Goal: Task Accomplishment & Management: Use online tool/utility

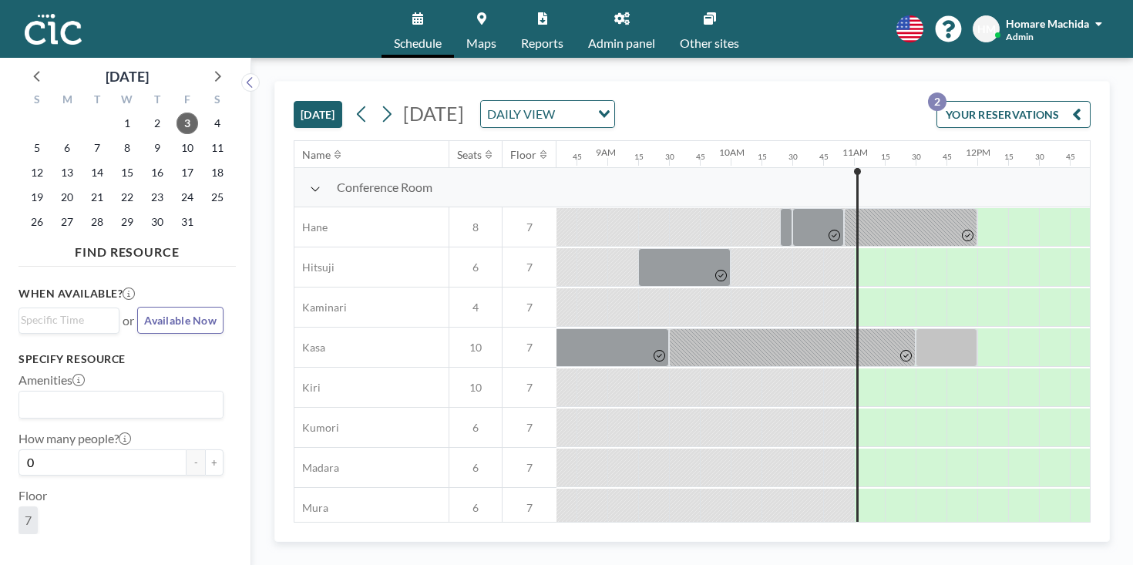
scroll to position [0, 1076]
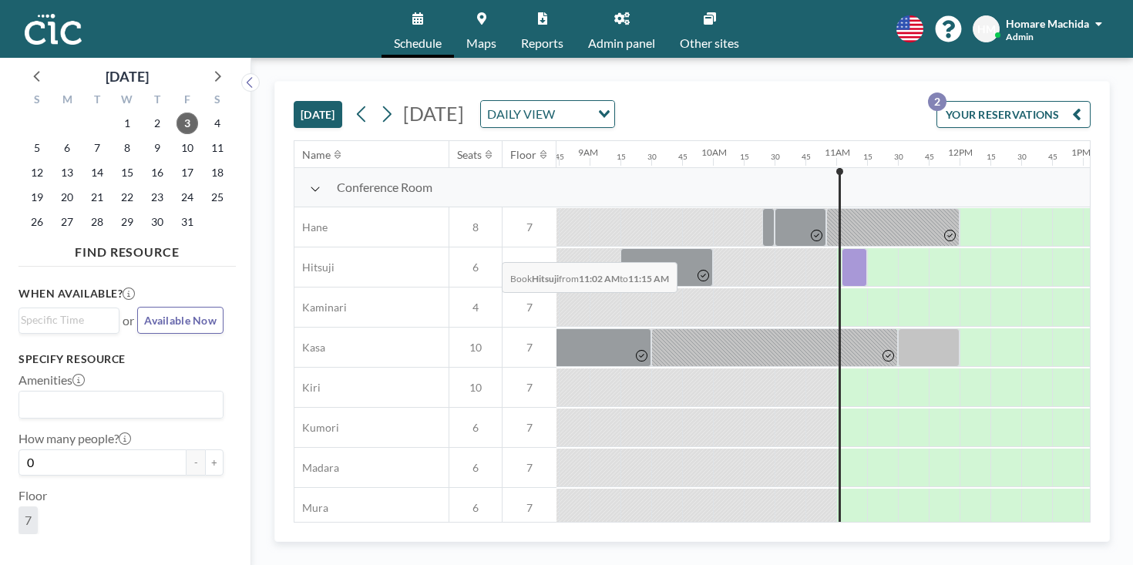
click at [841, 248] on div at bounding box center [853, 267] width 25 height 39
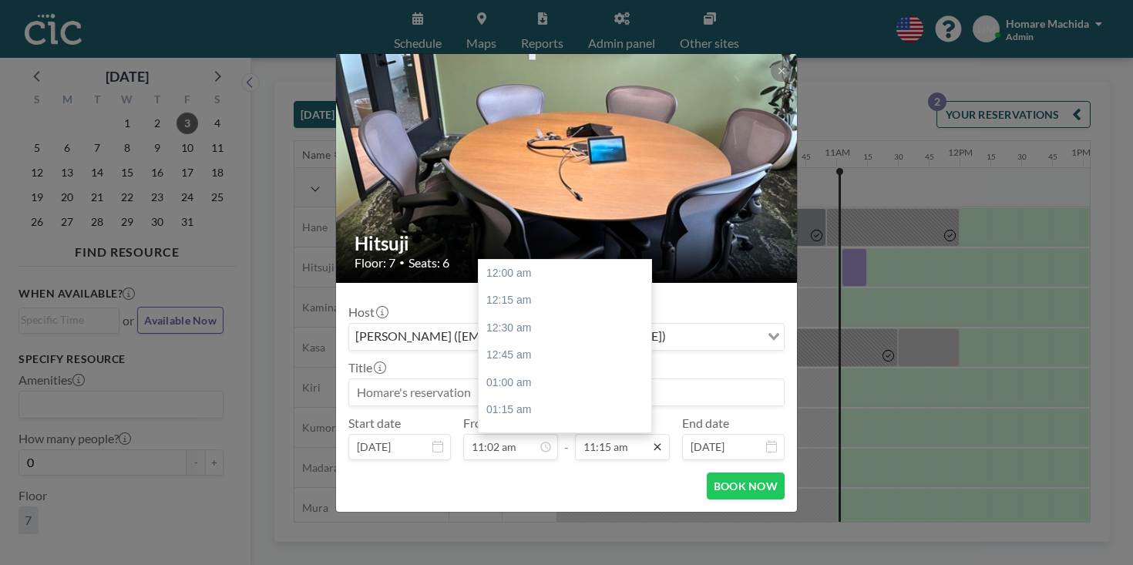
scroll to position [1106, 0]
click at [651, 441] on icon at bounding box center [657, 447] width 12 height 12
click at [617, 434] on input "11:15 am" at bounding box center [622, 447] width 95 height 26
click at [580, 524] on div "12:30 pm" at bounding box center [565, 538] width 173 height 28
type input "12:30 pm"
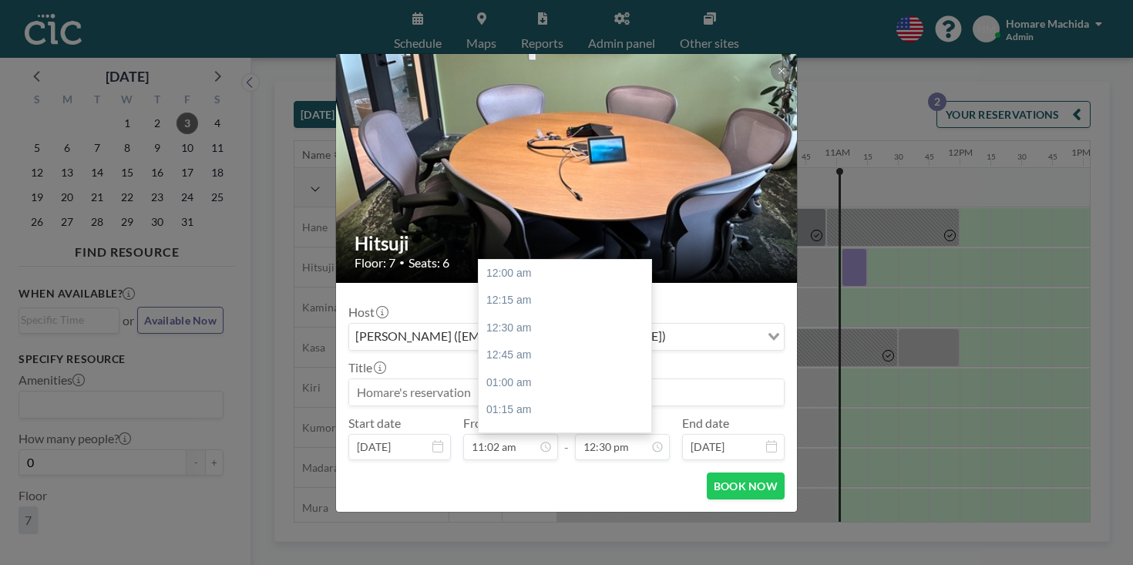
scroll to position [1230, 0]
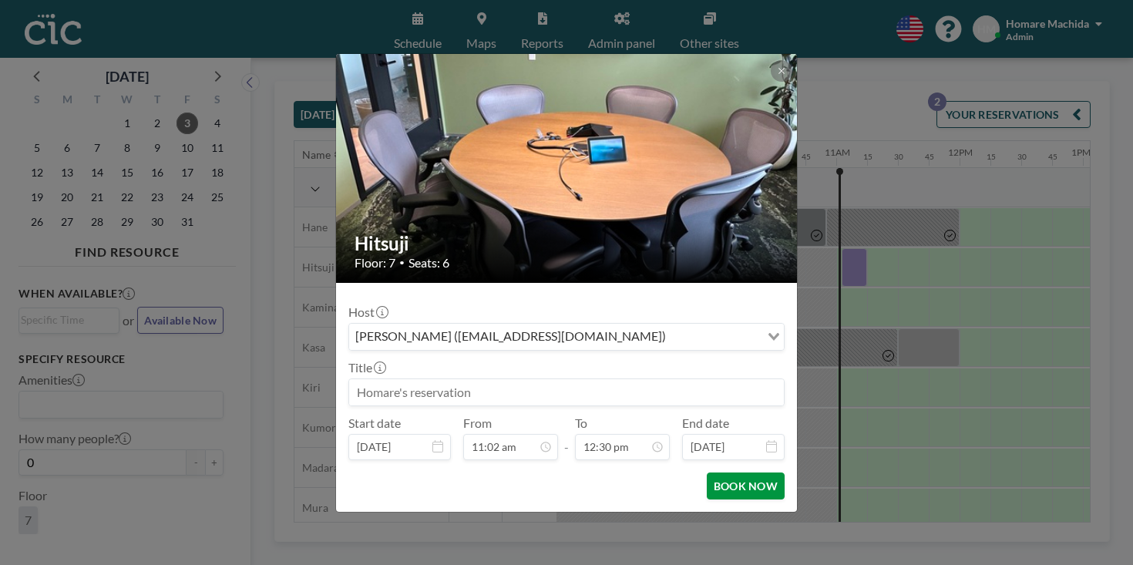
click at [707, 472] on button "BOOK NOW" at bounding box center [746, 485] width 78 height 27
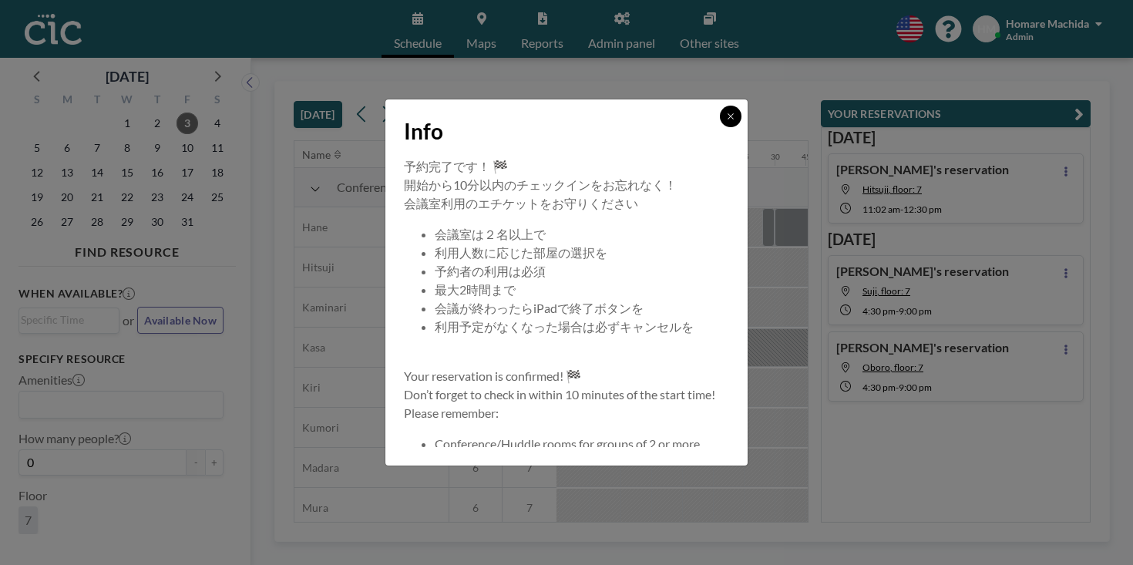
click at [720, 127] on button at bounding box center [731, 117] width 22 height 22
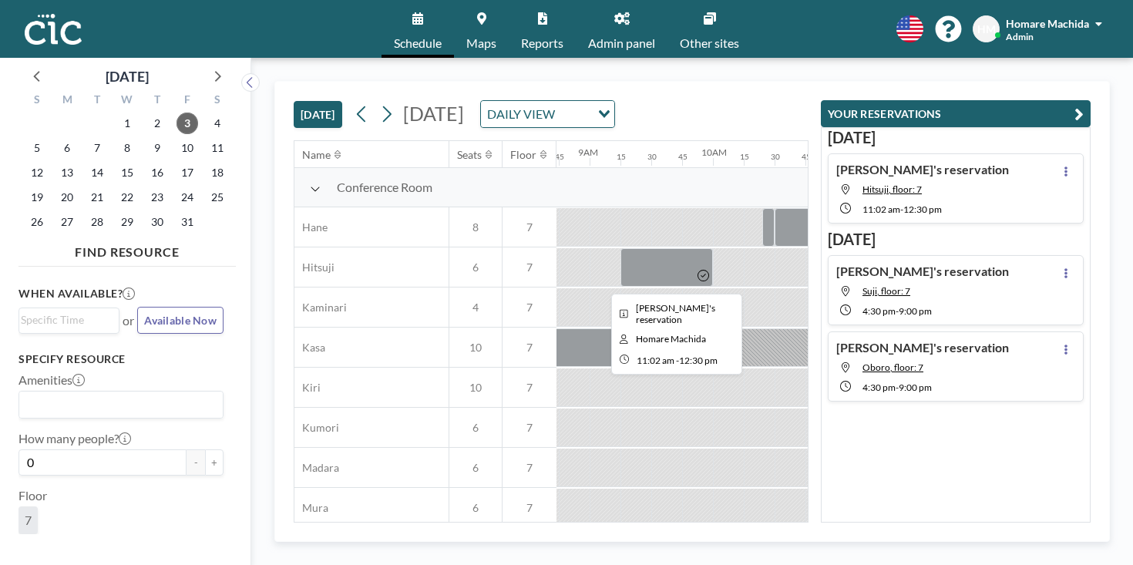
click at [840, 248] on div at bounding box center [930, 267] width 181 height 39
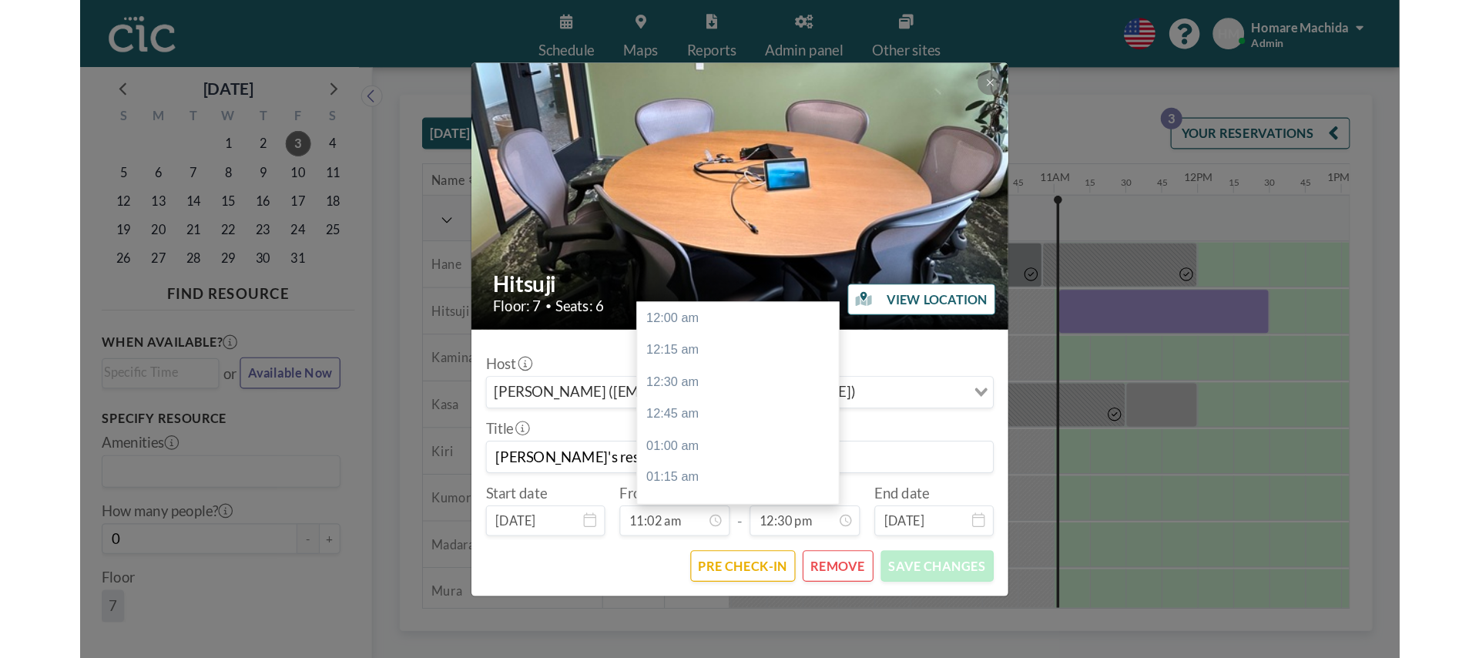
scroll to position [1230, 0]
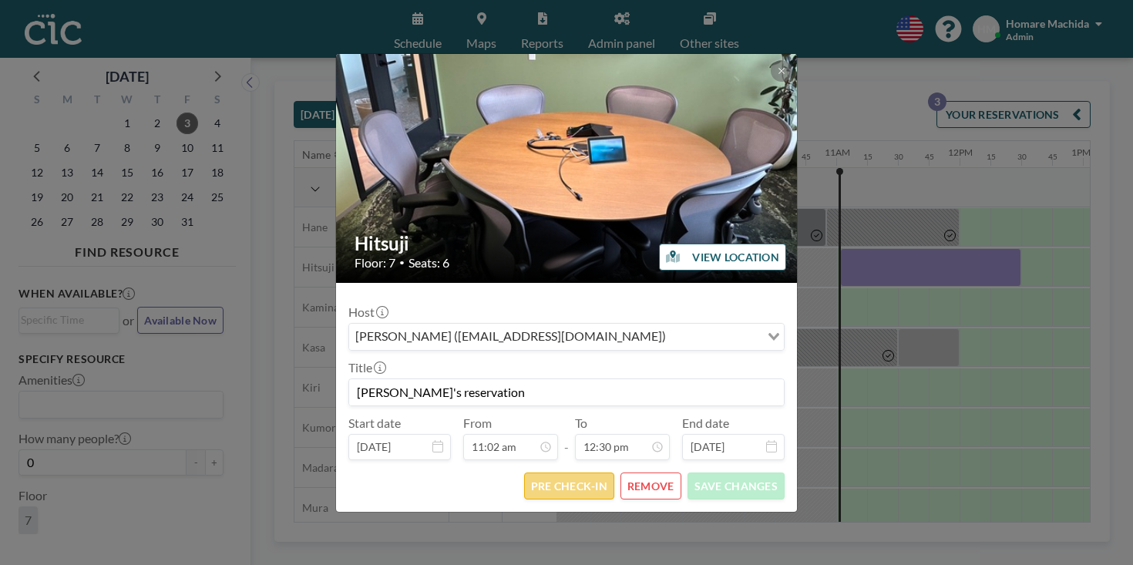
click at [567, 472] on button "PRE CHECK-IN" at bounding box center [569, 485] width 90 height 27
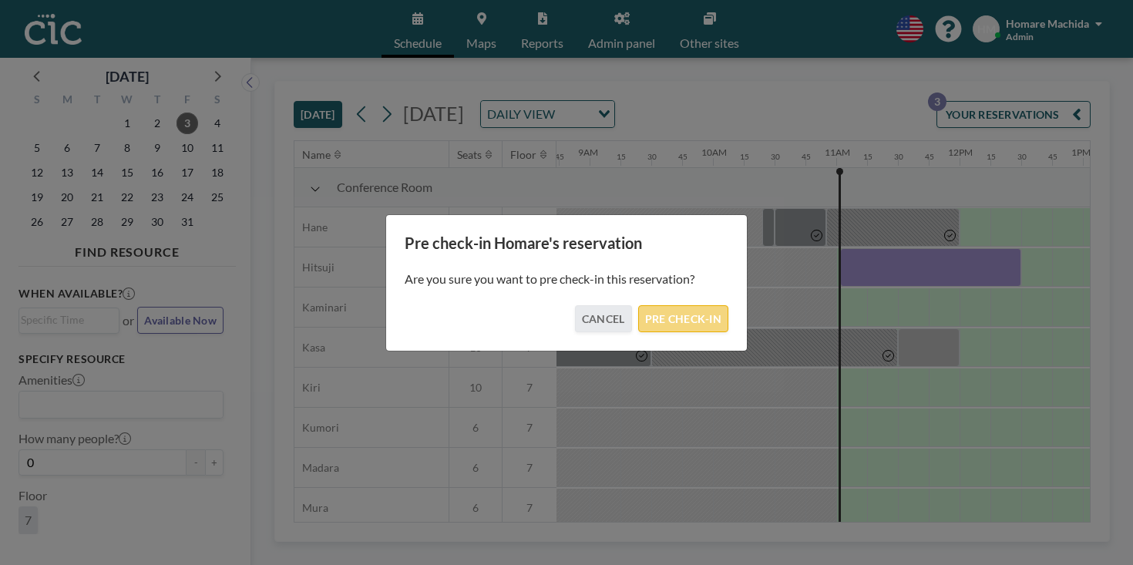
click at [673, 315] on button "PRE CHECK-IN" at bounding box center [683, 318] width 90 height 27
